Goal: Task Accomplishment & Management: Manage account settings

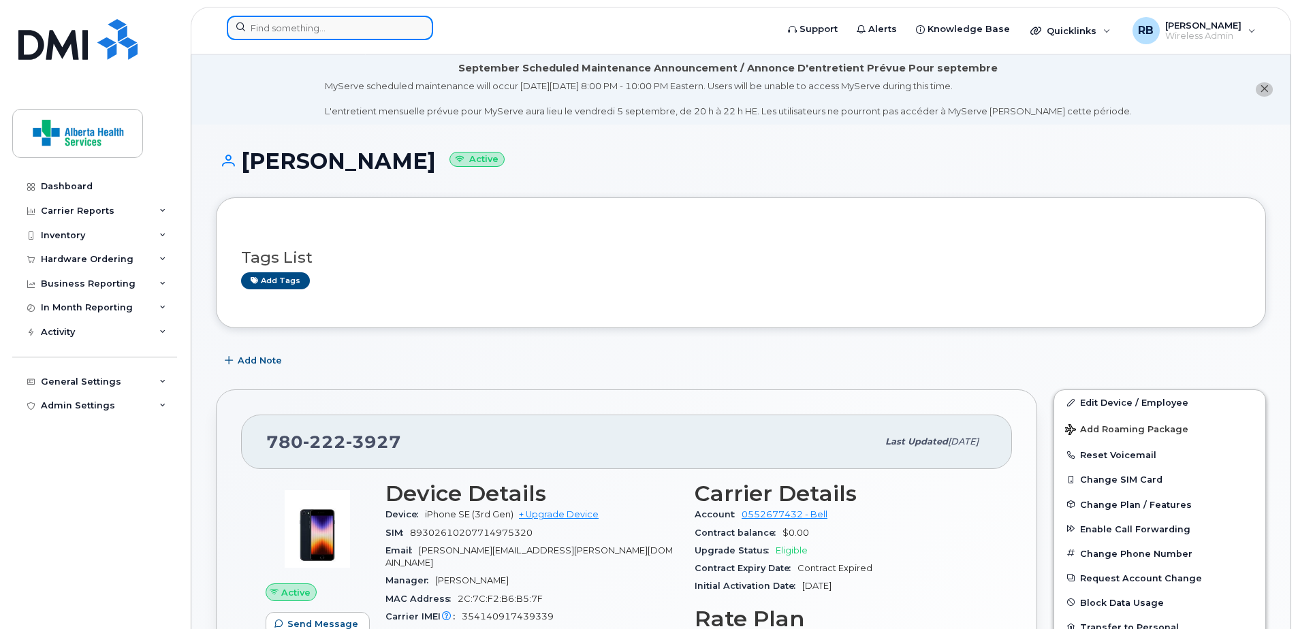
click at [325, 20] on input at bounding box center [330, 28] width 206 height 25
paste input "4039637043"
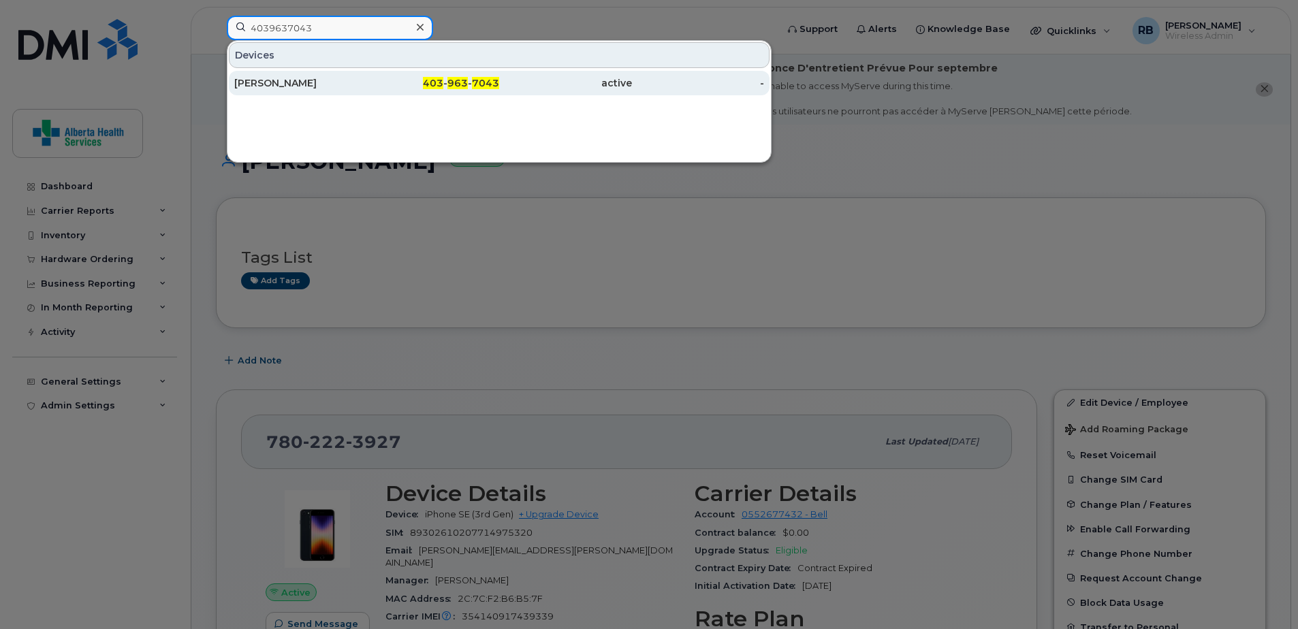
type input "4039637043"
click at [367, 79] on div "403 - 963 - 7043" at bounding box center [433, 83] width 133 height 14
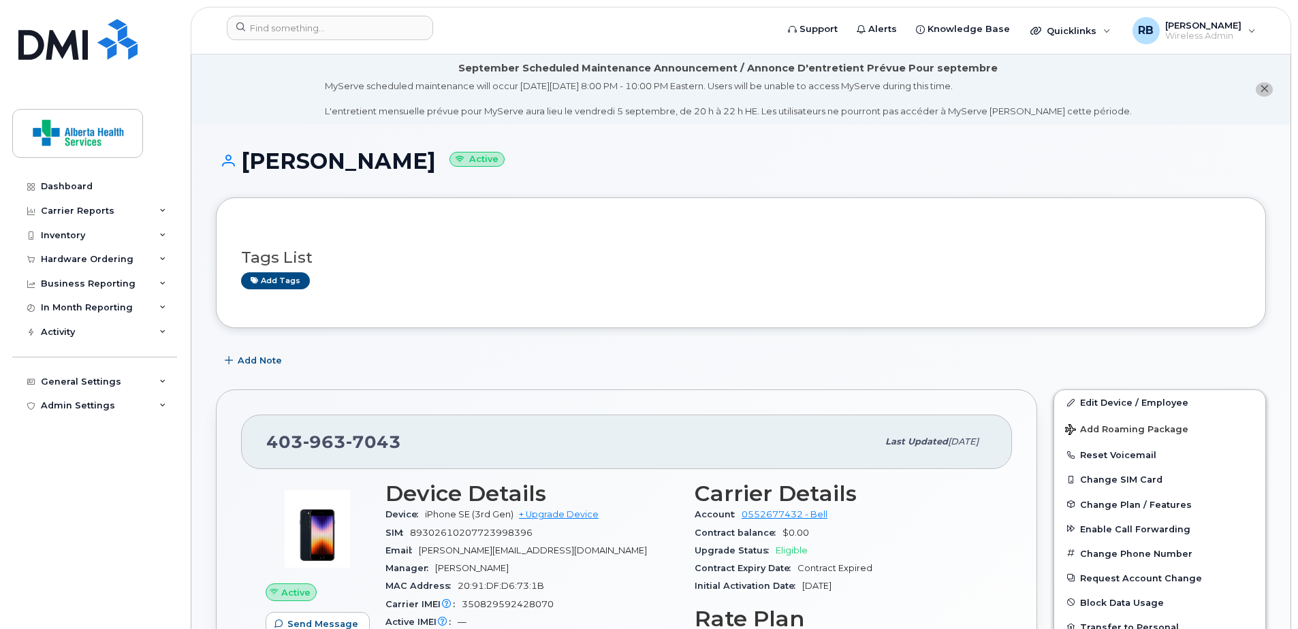
click at [718, 298] on div "Tags List Add tags" at bounding box center [741, 263] width 1000 height 80
click at [1138, 405] on link "Edit Device / Employee" at bounding box center [1159, 402] width 211 height 25
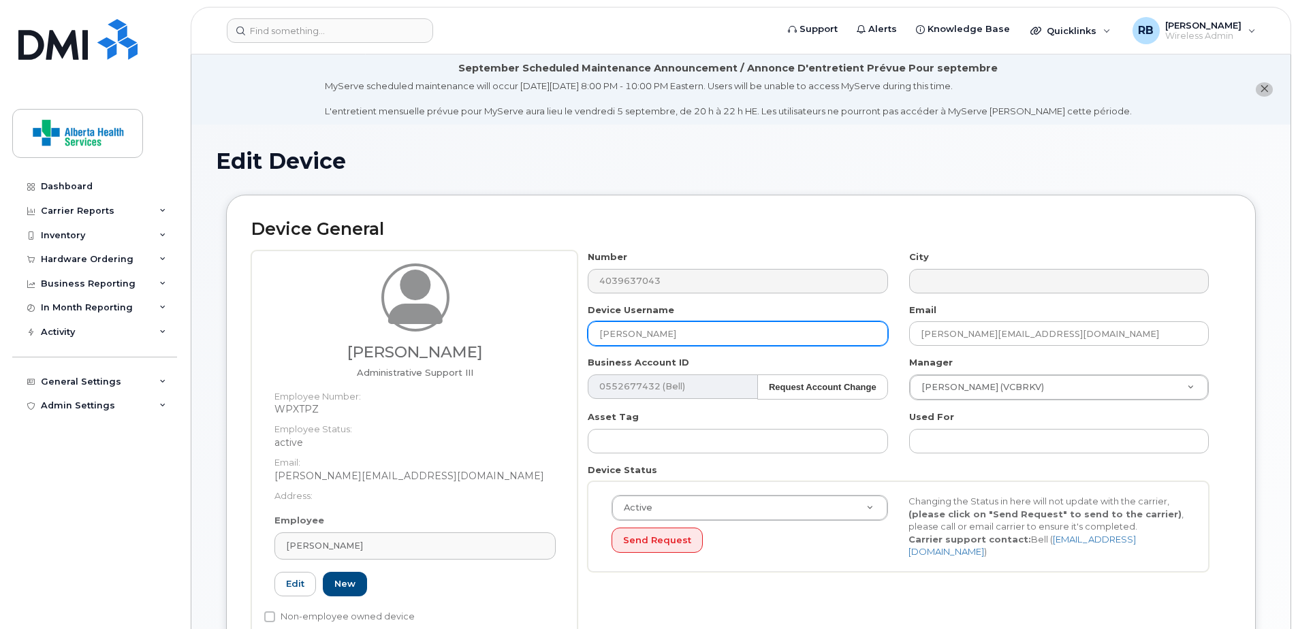
drag, startPoint x: 771, startPoint y: 335, endPoint x: 296, endPoint y: 332, distance: 475.5
click at [296, 333] on div "Jessica Nelson Administrative Support III Employee Number: WPXTPZ Employee Stat…" at bounding box center [741, 450] width 980 height 398
paste input "Hillary Reid"
type input "Hillary Reid"
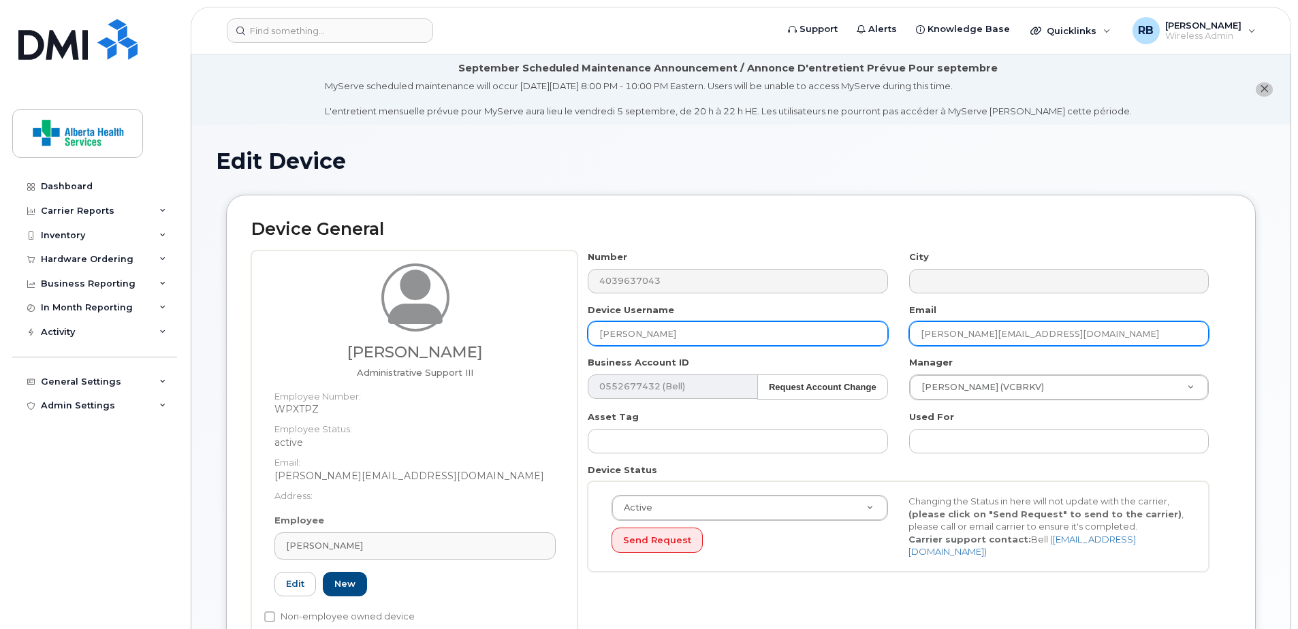
drag, startPoint x: 1125, startPoint y: 336, endPoint x: 683, endPoint y: 327, distance: 442.2
click at [683, 327] on div "Number 4039637043 City Device Username Hillary Reid Email Jessica.Nelson07@reco…" at bounding box center [899, 417] width 642 height 332
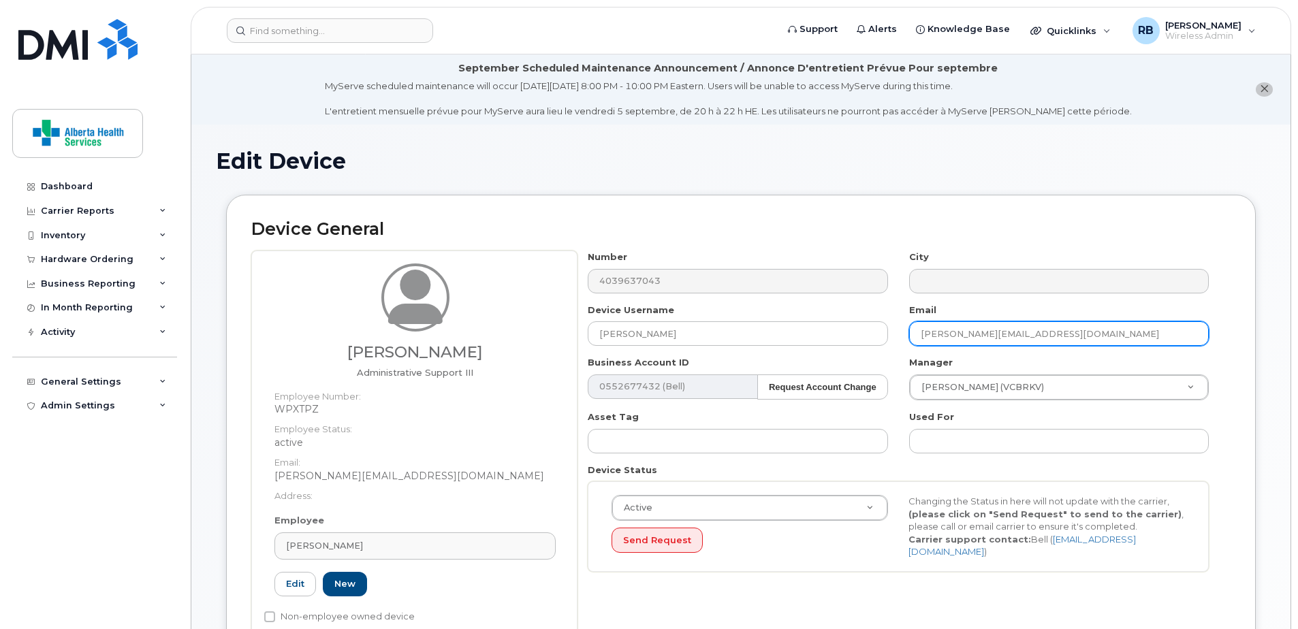
paste input "Hillary.Reid"
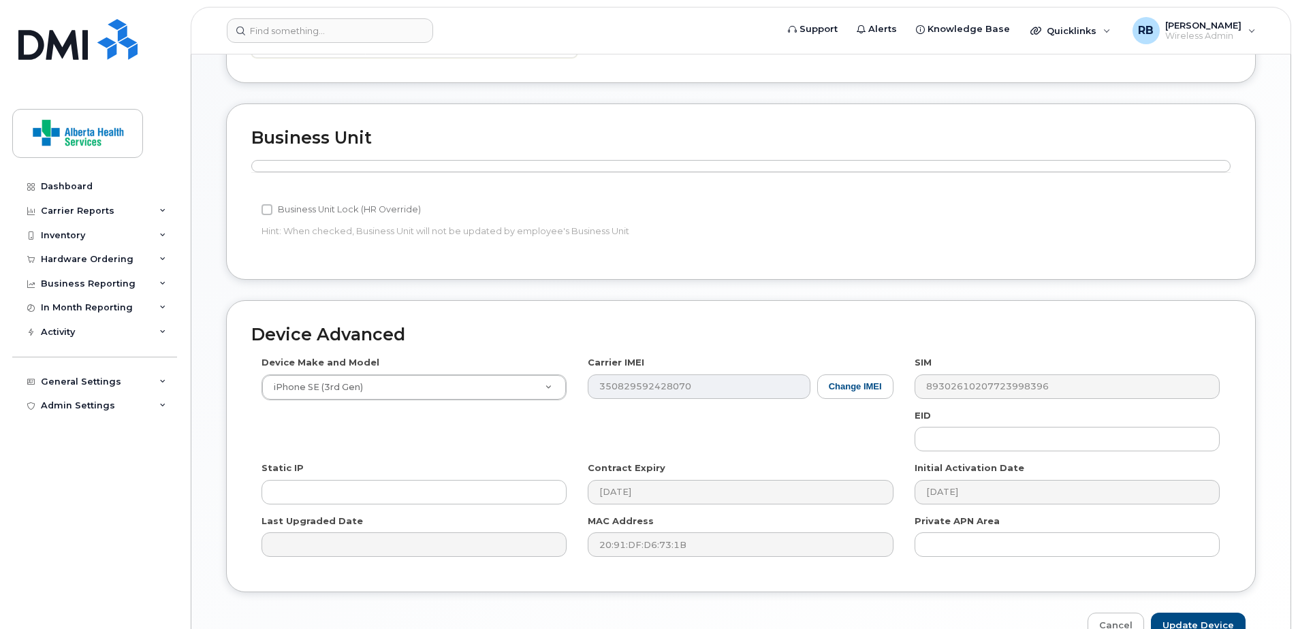
scroll to position [668, 0]
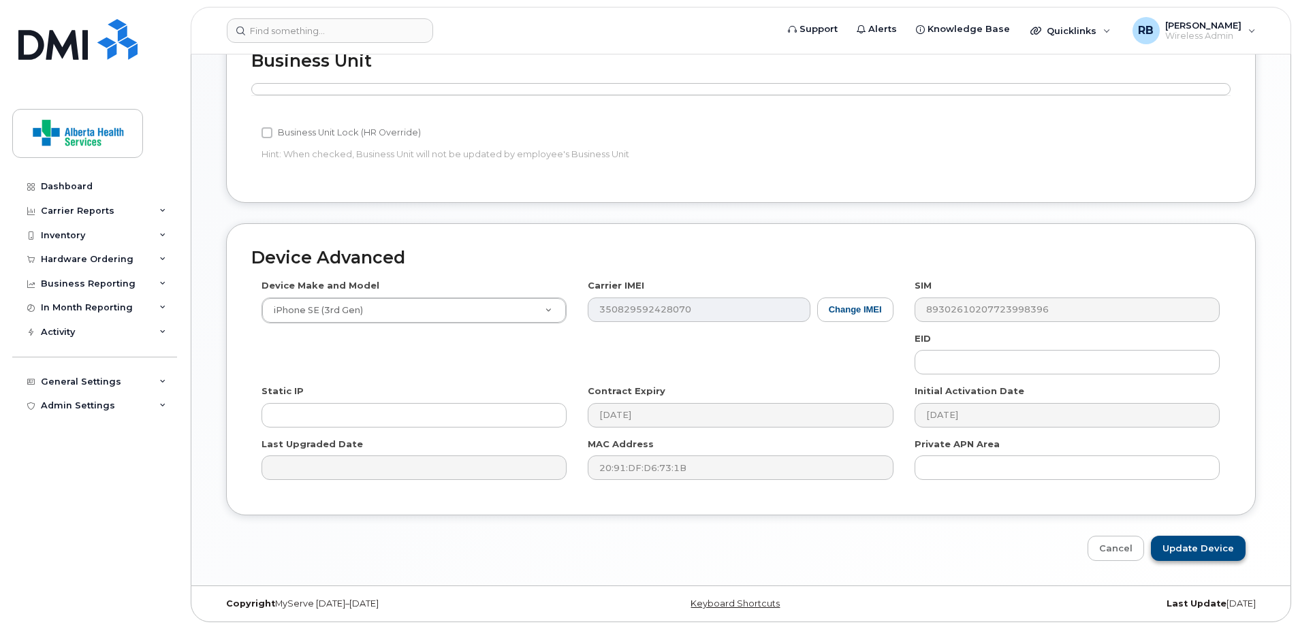
type input "Hillary.Reid@recoveryalberta.ca"
click at [1219, 544] on input "Update Device" at bounding box center [1198, 548] width 95 height 25
type input "Saving..."
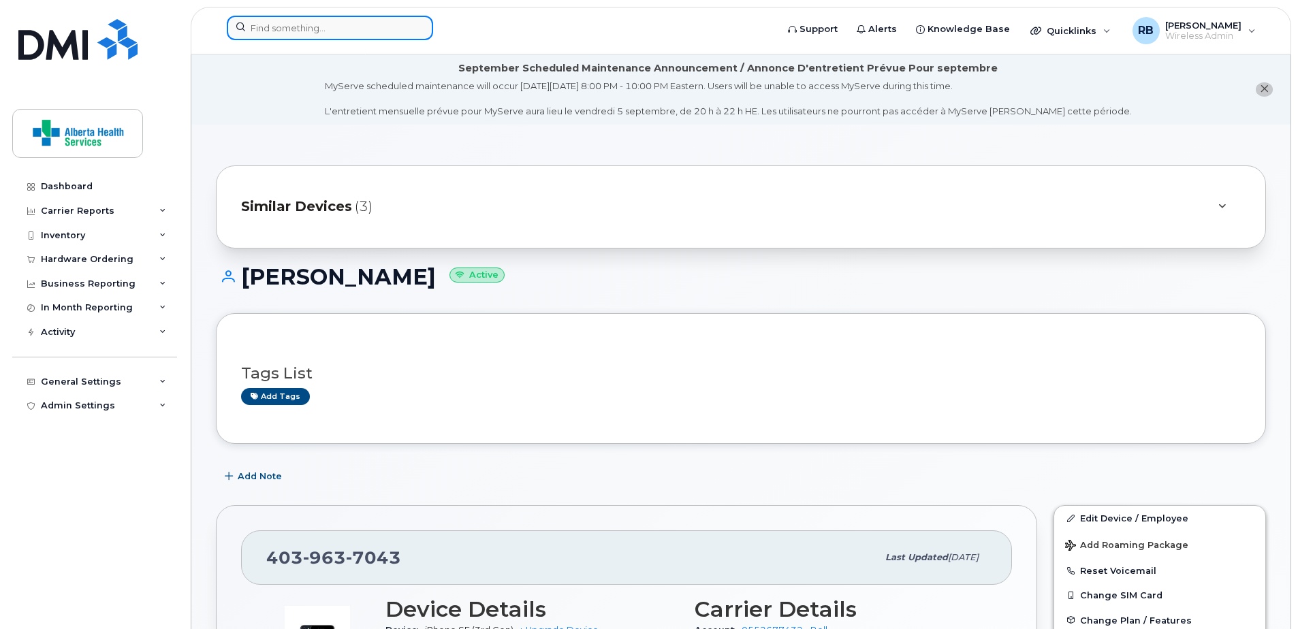
click at [344, 27] on input at bounding box center [330, 28] width 206 height 25
paste input "403-504-6461"
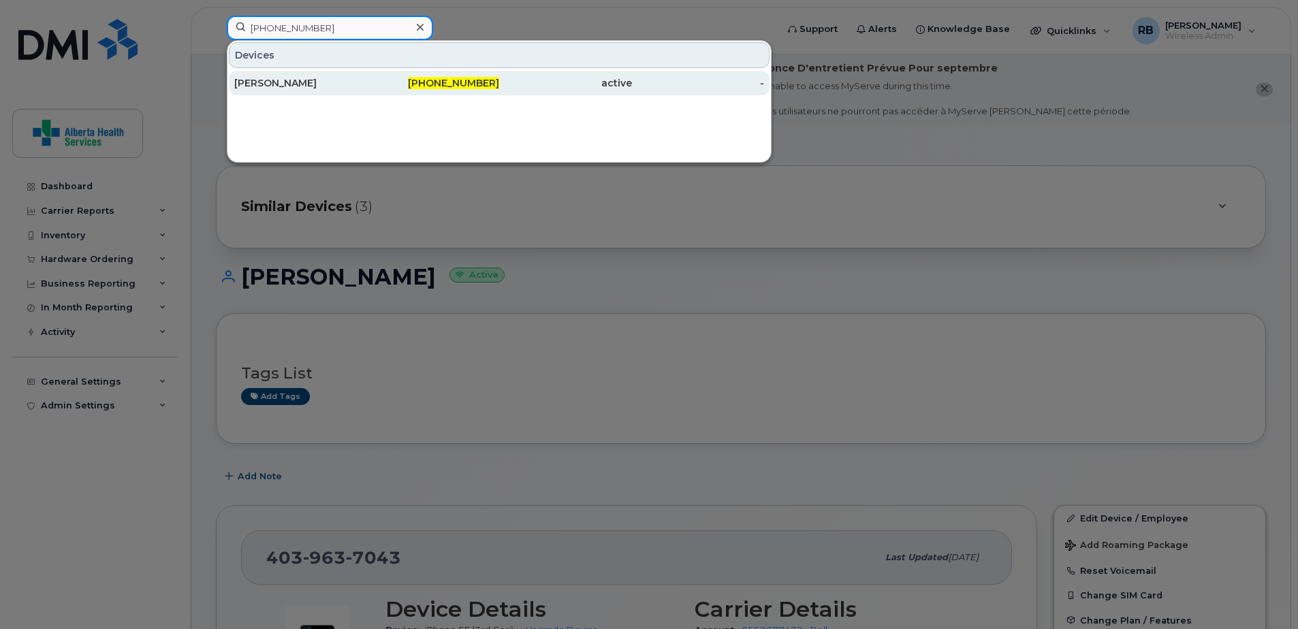
type input "403-504-6461"
click at [358, 83] on div "Thomas Gordon" at bounding box center [300, 83] width 133 height 14
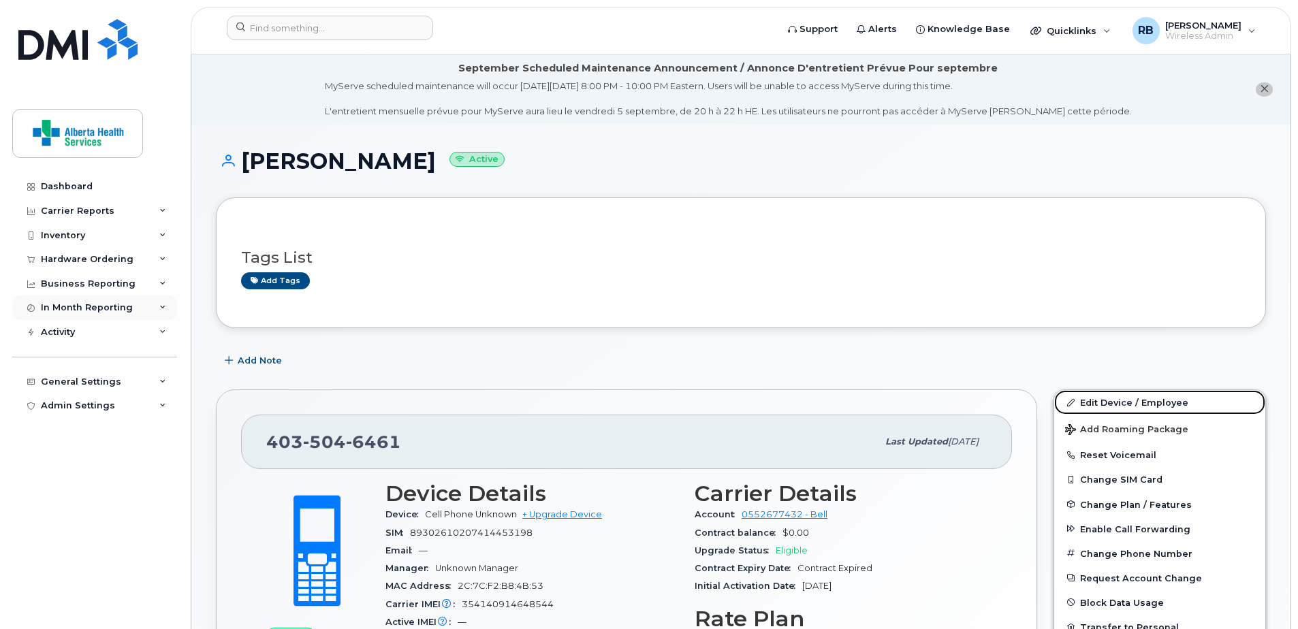
drag, startPoint x: 1106, startPoint y: 401, endPoint x: 16, endPoint y: 304, distance: 1094.1
click at [1106, 401] on link "Edit Device / Employee" at bounding box center [1159, 402] width 211 height 25
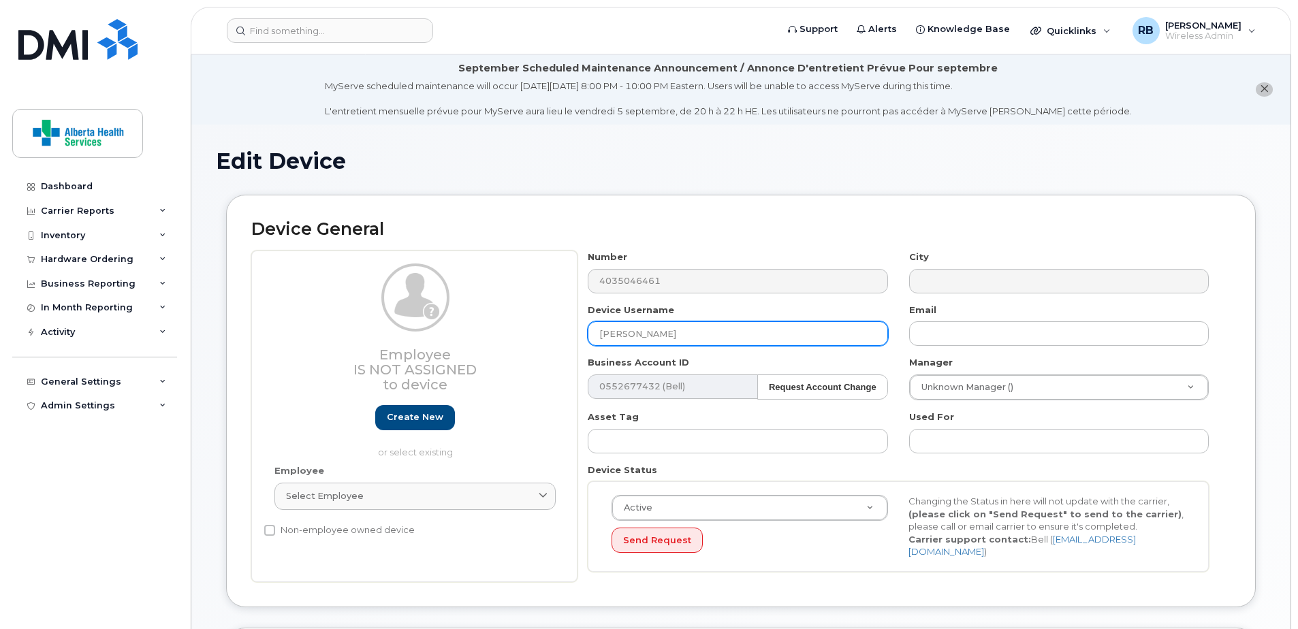
drag, startPoint x: 706, startPoint y: 338, endPoint x: 481, endPoint y: 343, distance: 224.9
click at [511, 344] on div "Employee Is not assigned to device Create new or select existing Employee Selec…" at bounding box center [741, 417] width 980 height 332
paste input "Cheryl Lynn Carins"
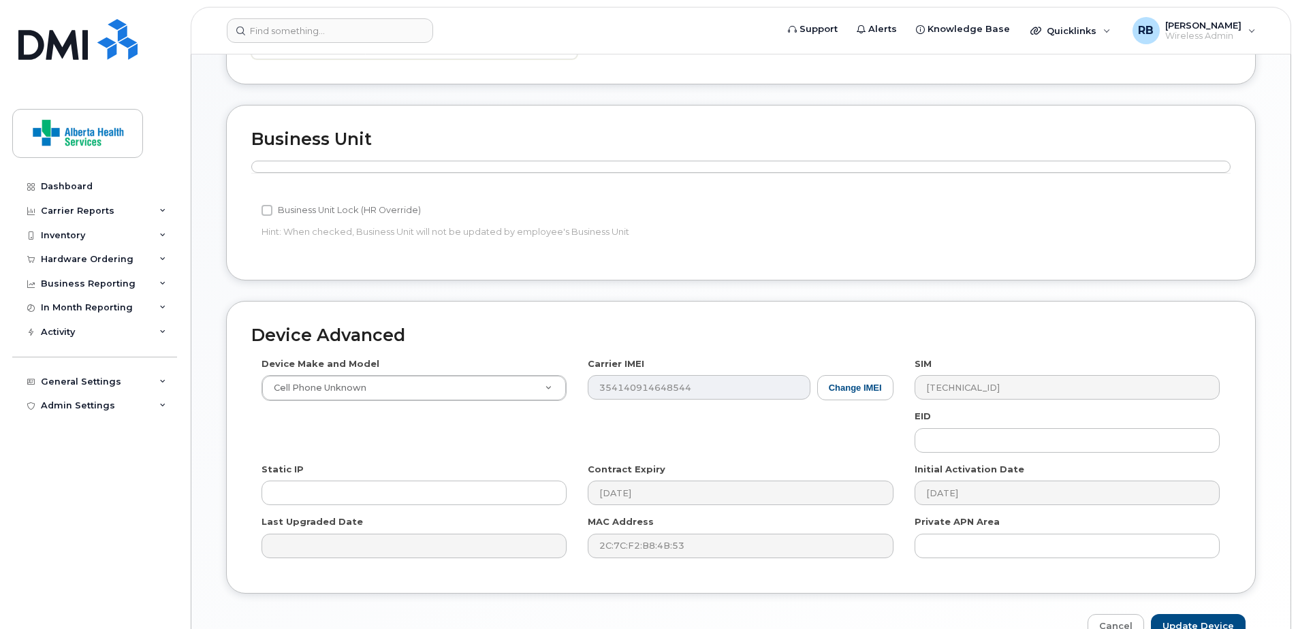
scroll to position [596, 0]
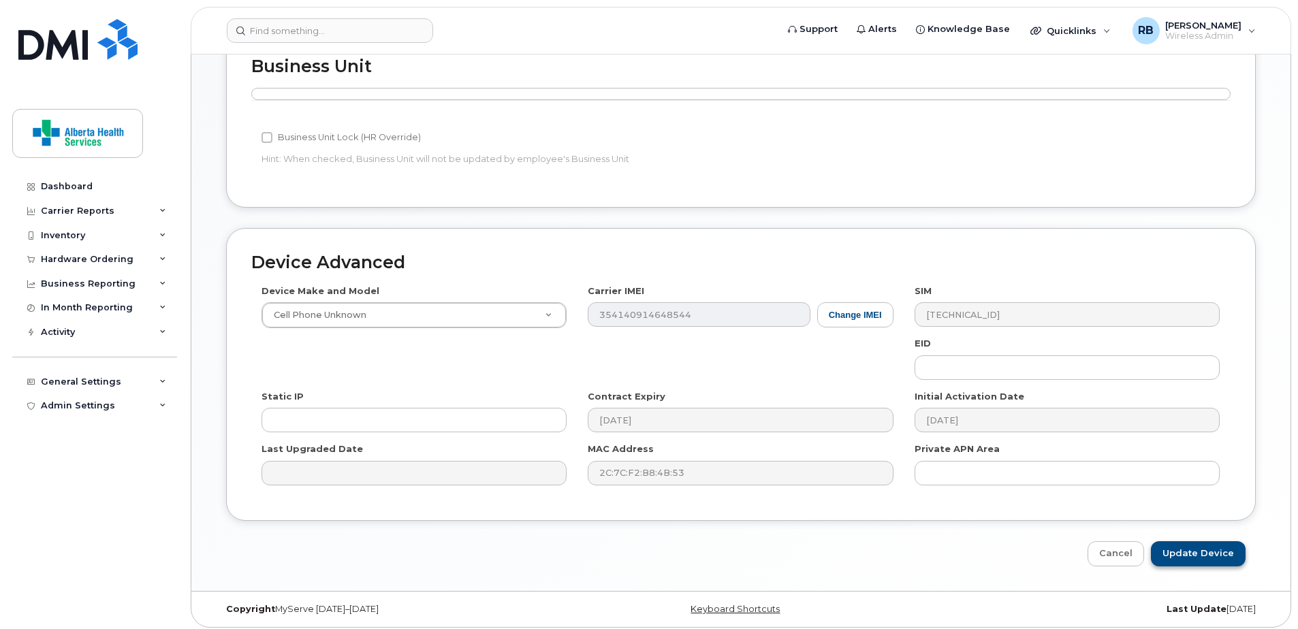
type input "Cheryl Lynn Carins"
click at [1224, 544] on input "Update Device" at bounding box center [1198, 554] width 95 height 25
type input "Saving..."
